Goal: Task Accomplishment & Management: Use online tool/utility

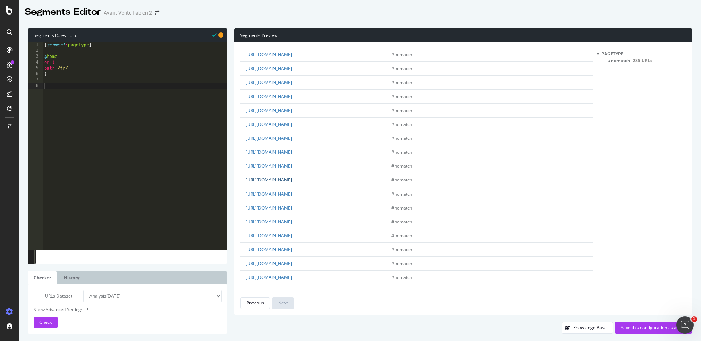
scroll to position [974, 0]
click at [130, 100] on div "[ segment : pagetype ] @ home or ( path /fr/ )" at bounding box center [135, 151] width 184 height 219
type textarea "@ss-domain-LP"
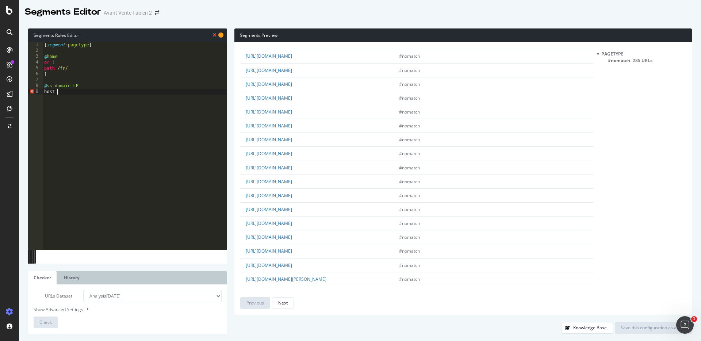
scroll to position [1176, 0]
click at [279, 299] on div "Next" at bounding box center [282, 303] width 9 height 10
click at [280, 301] on div "Next" at bounding box center [282, 303] width 9 height 6
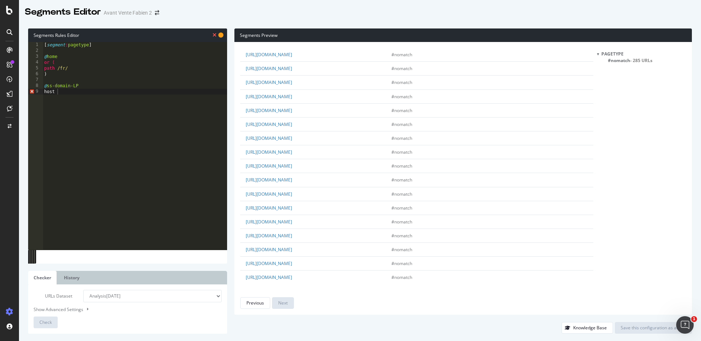
click at [130, 121] on div "[ segment : pagetype ] @ home or ( path /fr/ ) @ ss-domain-LP host" at bounding box center [135, 151] width 184 height 219
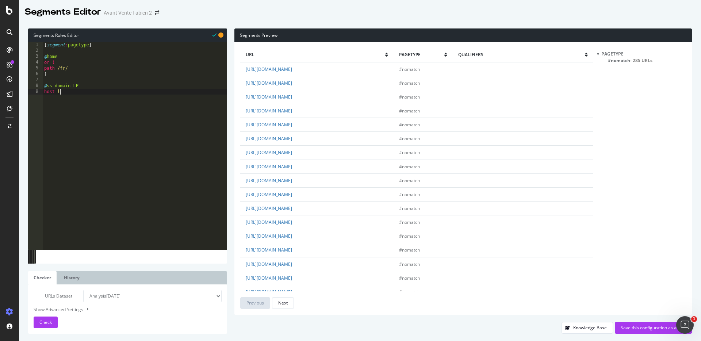
scroll to position [0, 1]
type textarea "host lp.gmao.com"
click at [53, 321] on button "Check" at bounding box center [46, 323] width 24 height 12
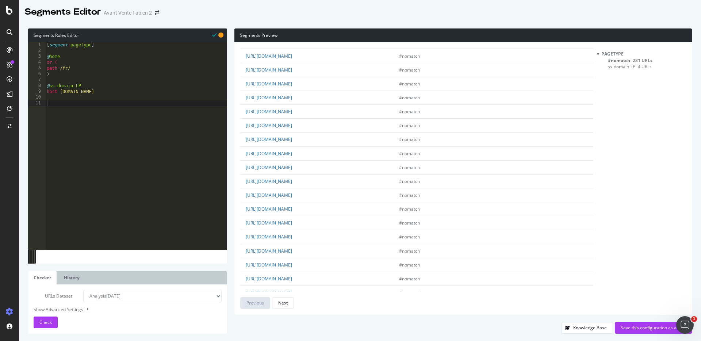
click at [171, 156] on div "[ segment : pagetype ] @ home or ( path /fr/ ) @ ss-domain-LP host lp.gmao.com" at bounding box center [136, 151] width 182 height 219
type textarea "@Gestion-maintenance"
type textarea "path /gestion-main*"
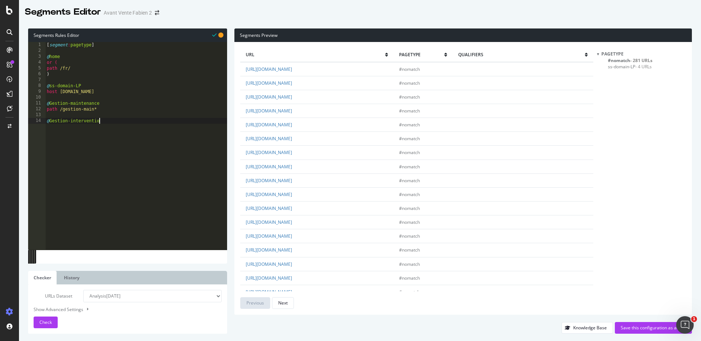
type textarea "@Gestion-intervention"
type textarea "path /gestion-inter*"
type textarea "@Choix-gmao"
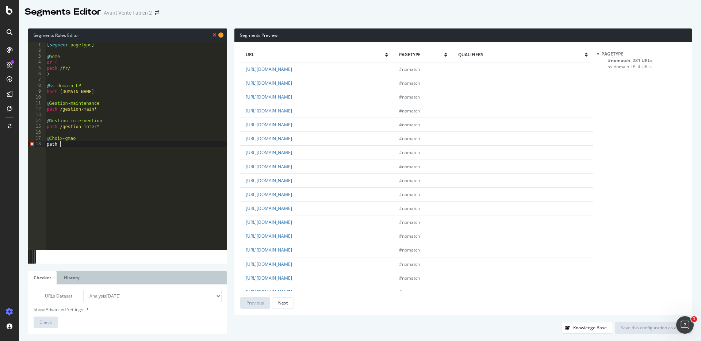
scroll to position [0, 1]
type textarea "path /choix*"
click at [129, 158] on div "[ segment : pagetype ] @ home or ( path /fr/ ) @ ss-domain-LP host lp.gmao.com …" at bounding box center [136, 151] width 182 height 219
click at [130, 156] on div "[ segment : pagetype ] @ home or ( path /fr/ ) @ ss-domain-LP host lp.gmao.com …" at bounding box center [136, 151] width 182 height 219
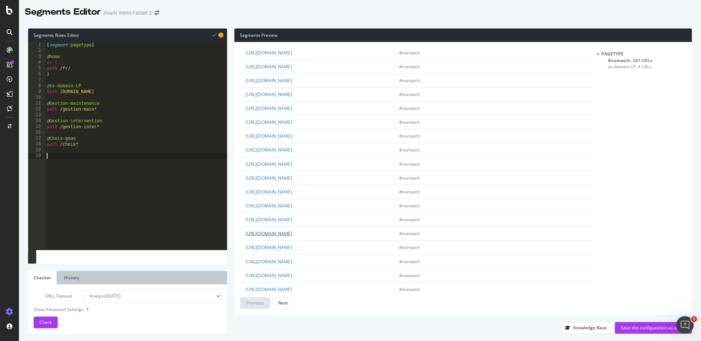
scroll to position [436, 0]
click at [48, 325] on span "Check" at bounding box center [45, 322] width 12 height 6
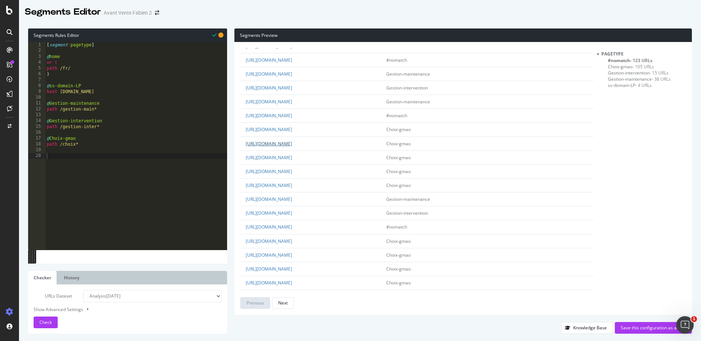
scroll to position [36, 0]
click at [623, 62] on span "#nomatch - 123 URLs" at bounding box center [630, 60] width 45 height 6
click at [131, 159] on div "[ segment : pagetype ] @ home or ( path /fr/ ) @ ss-domain-LP host lp.gmao.com …" at bounding box center [136, 151] width 182 height 219
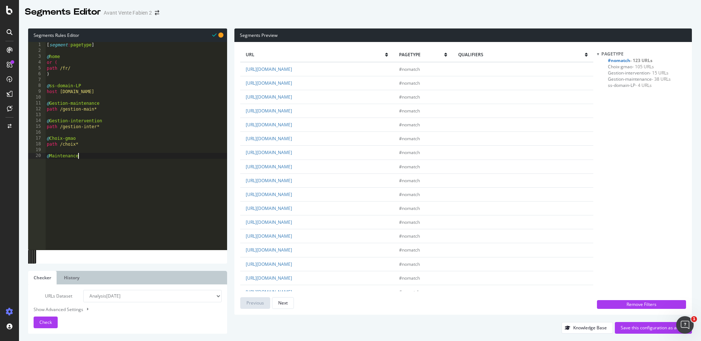
scroll to position [0, 2]
type textarea "@Maintenance-industrielle"
type textarea "path /maintenance-indus*"
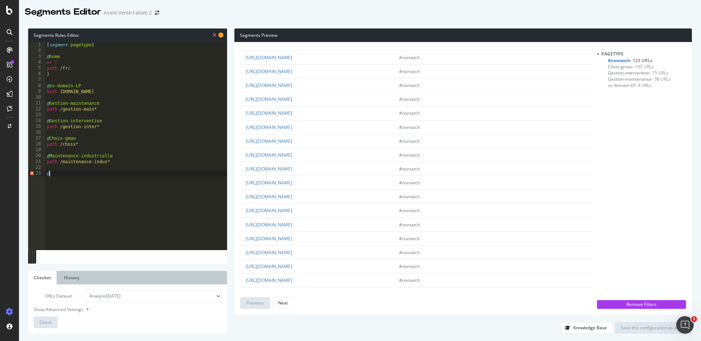
scroll to position [640, 0]
click at [126, 172] on div "[ segment : pagetype ] @ home or ( path /fr/ ) @ ss-domain-LP host lp.gmao.com …" at bounding box center [136, 151] width 182 height 219
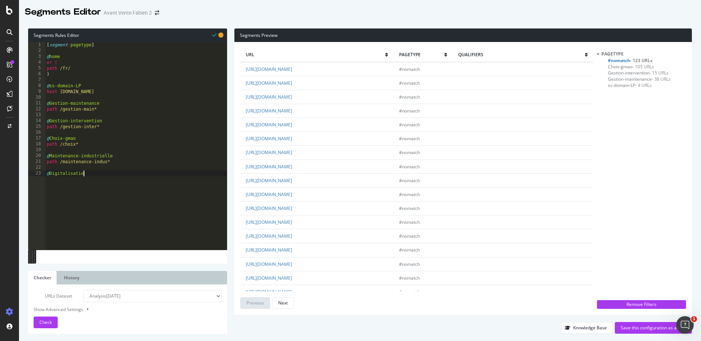
scroll to position [0, 3]
type textarea "@Digitalisation-maintenance"
type textarea "path /digitalisation*"
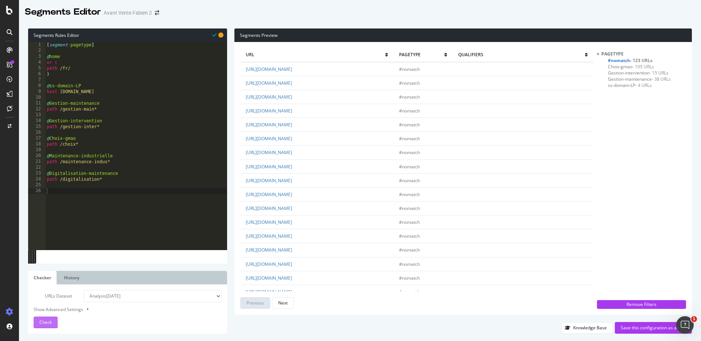
click at [51, 325] on span "Check" at bounding box center [45, 322] width 12 height 6
click at [172, 192] on div "[ segment : pagetype ] @ home or ( path /fr/ ) @ ss-domain-LP host lp.gmao.com …" at bounding box center [136, 151] width 182 height 219
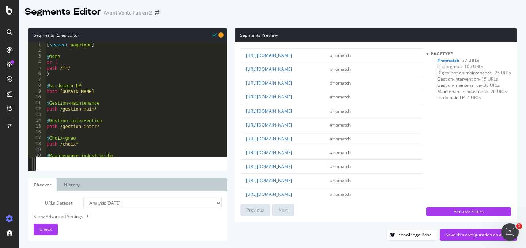
scroll to position [955, 0]
